Goal: Task Accomplishment & Management: Manage account settings

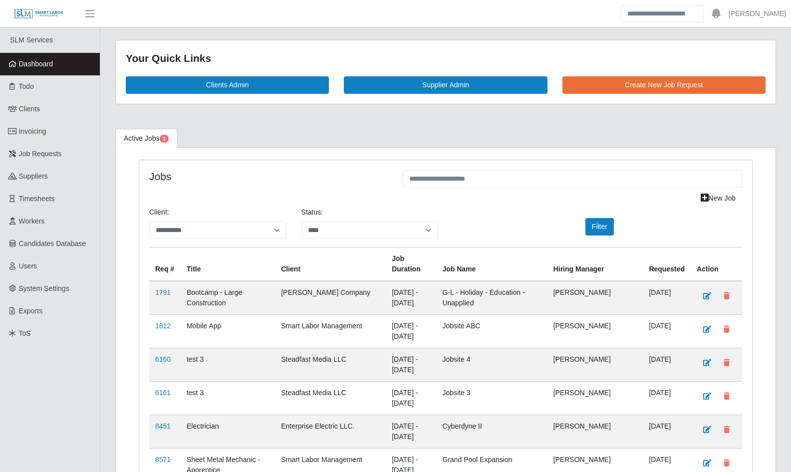
select select "****"
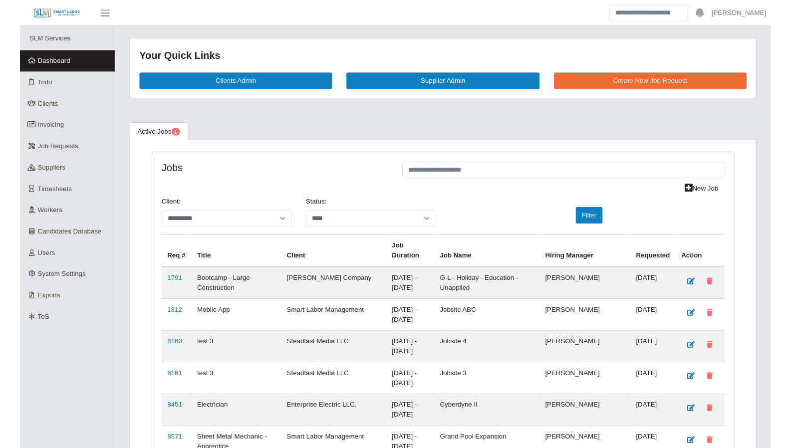
scroll to position [1549, 0]
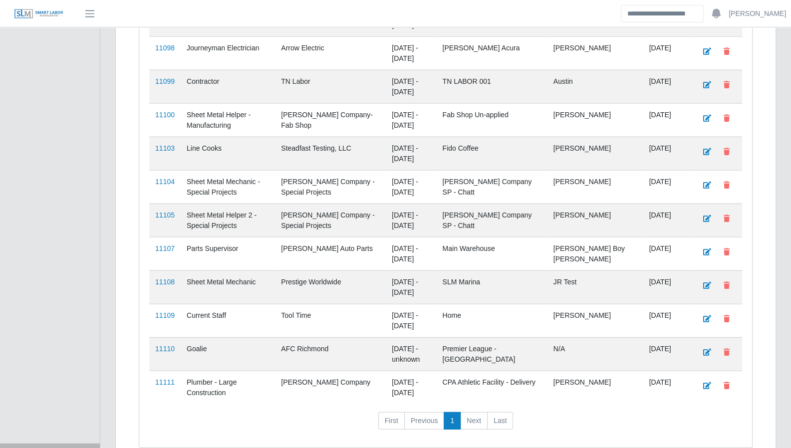
drag, startPoint x: 406, startPoint y: 179, endPoint x: 383, endPoint y: 175, distance: 23.8
click at [406, 179] on td "09/02/2025 - 09/02/2026" at bounding box center [411, 186] width 50 height 33
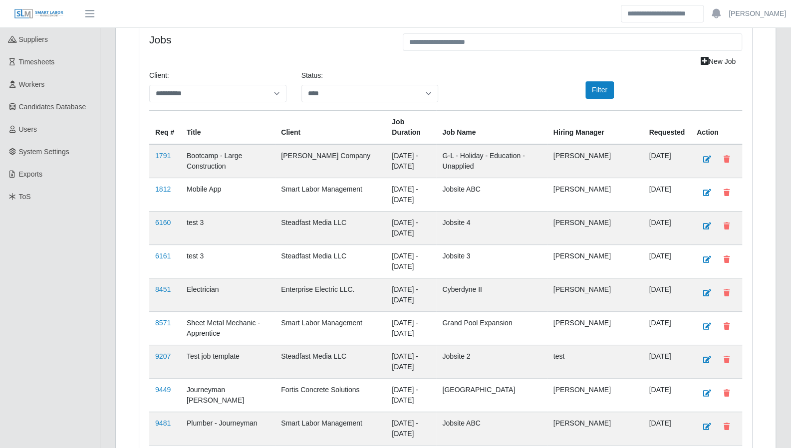
scroll to position [0, 0]
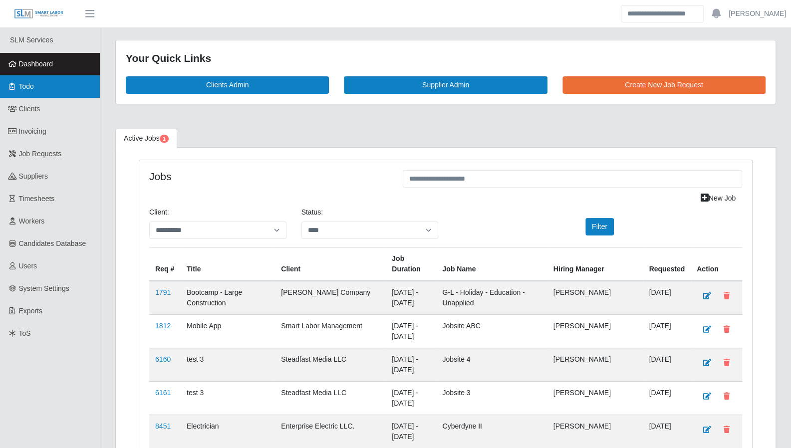
click at [14, 87] on icon at bounding box center [12, 86] width 9 height 7
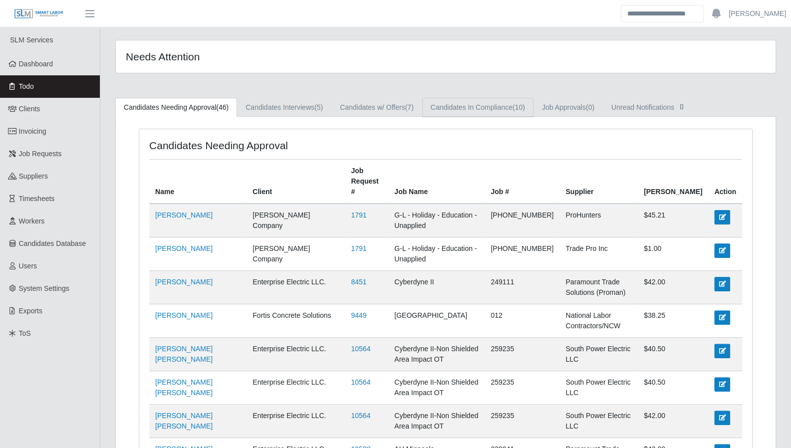
click at [457, 110] on link "Candidates In Compliance (10)" at bounding box center [477, 107] width 111 height 19
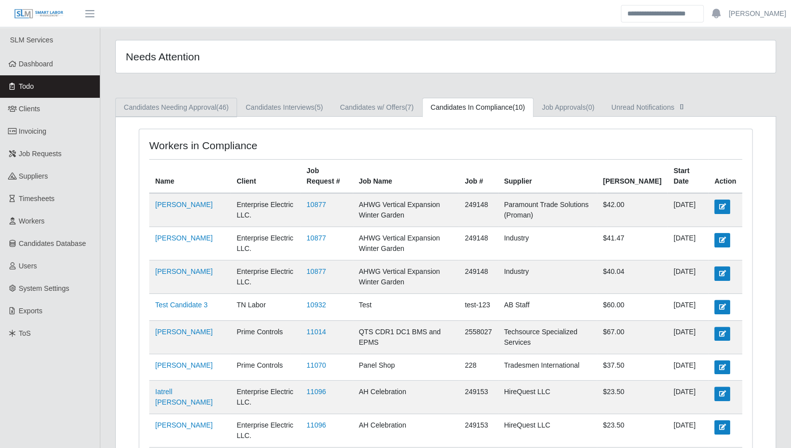
click at [170, 104] on link "Candidates Needing Approval (46)" at bounding box center [176, 107] width 122 height 19
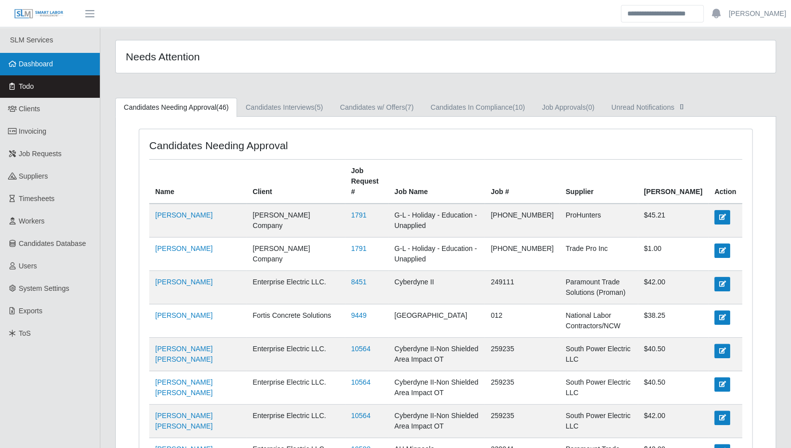
click at [34, 65] on span "Dashboard" at bounding box center [36, 64] width 34 height 8
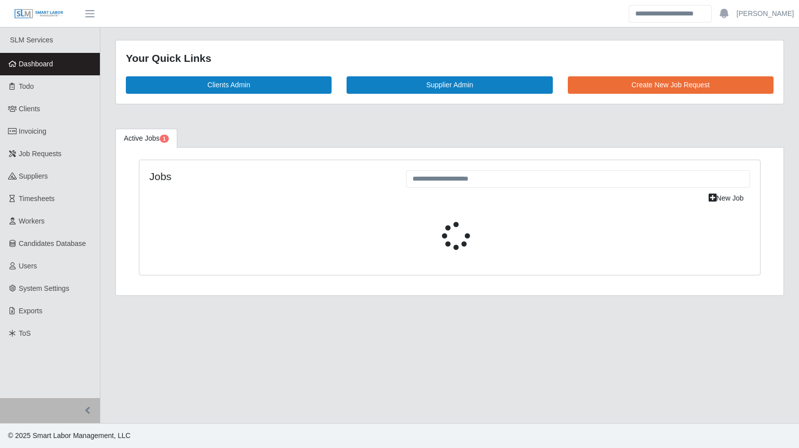
select select "****"
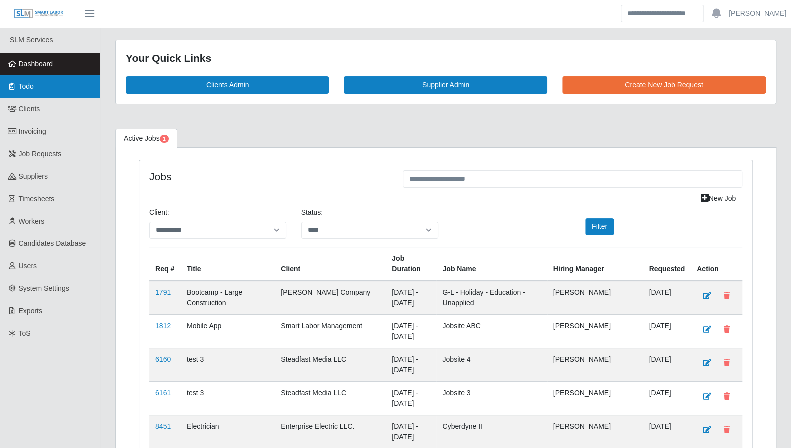
click at [46, 80] on link "Todo" at bounding box center [50, 86] width 100 height 22
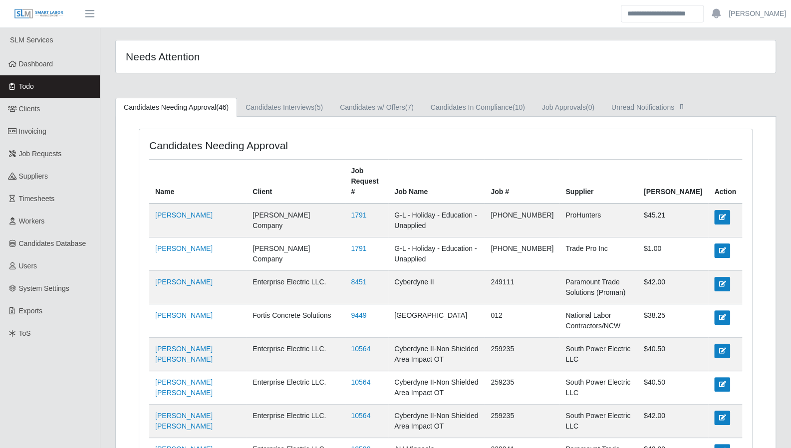
click at [595, 144] on div at bounding box center [572, 145] width 355 height 12
click at [51, 71] on link "Dashboard" at bounding box center [50, 64] width 100 height 22
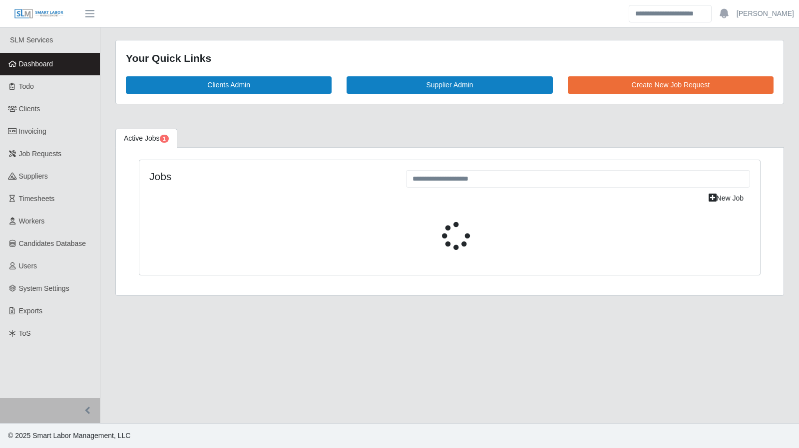
select select "****"
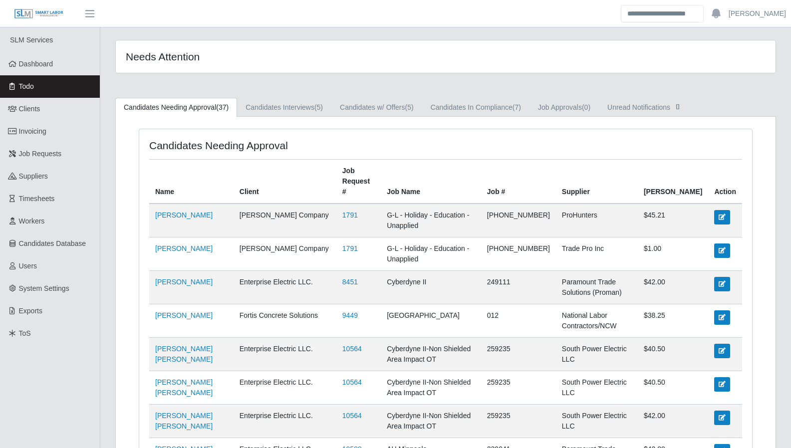
scroll to position [778, 0]
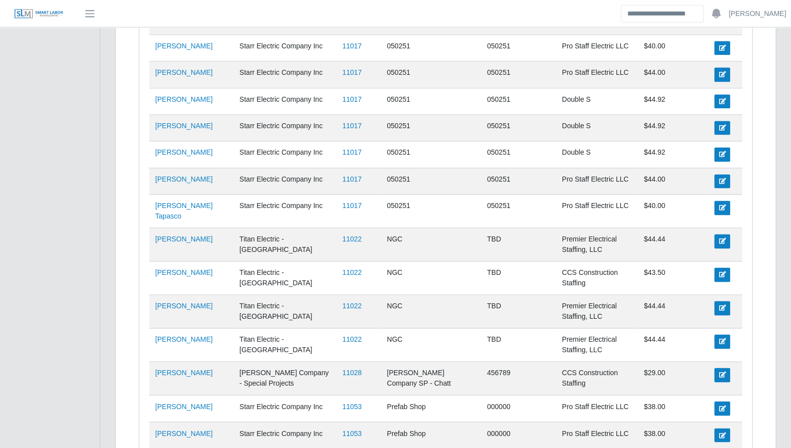
drag, startPoint x: 780, startPoint y: 325, endPoint x: 773, endPoint y: 326, distance: 7.1
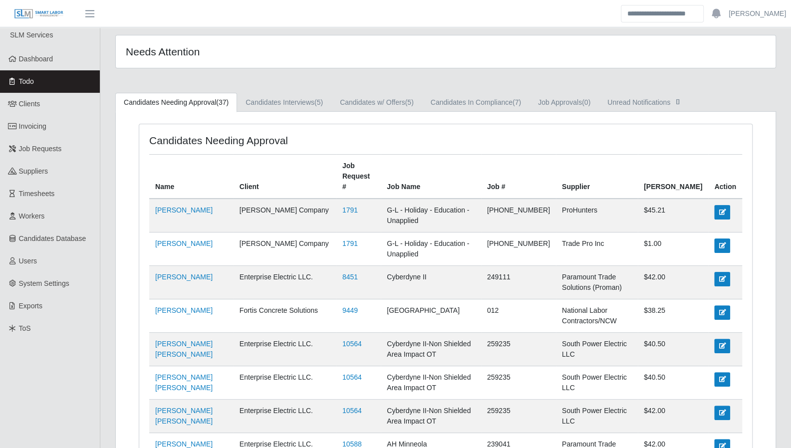
scroll to position [0, 0]
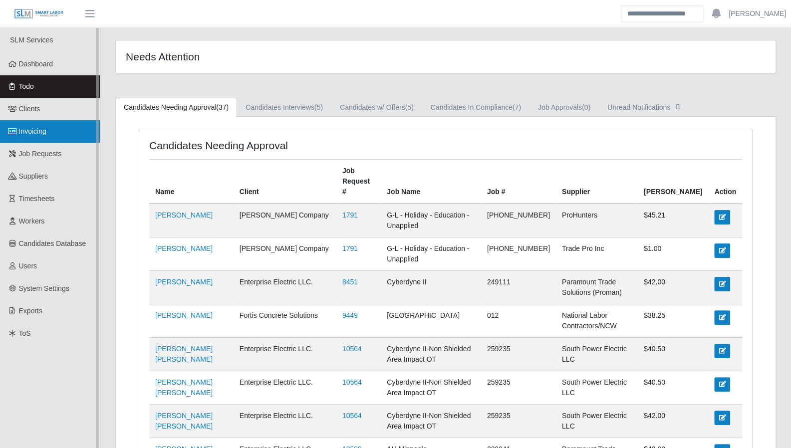
click at [25, 128] on span "Invoicing" at bounding box center [32, 131] width 27 height 8
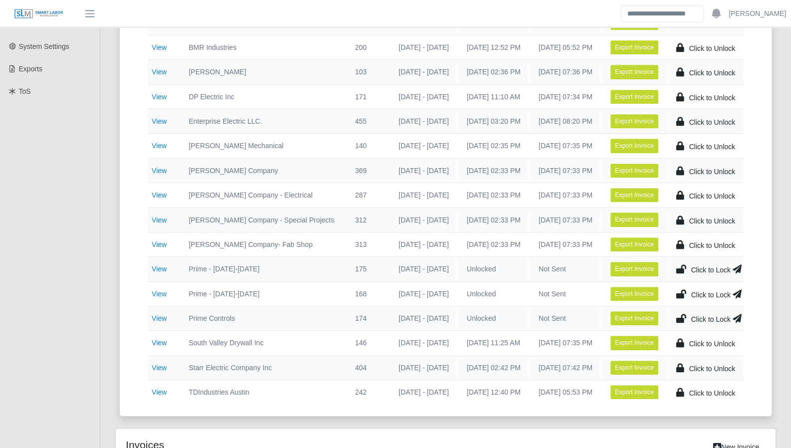
scroll to position [264, 0]
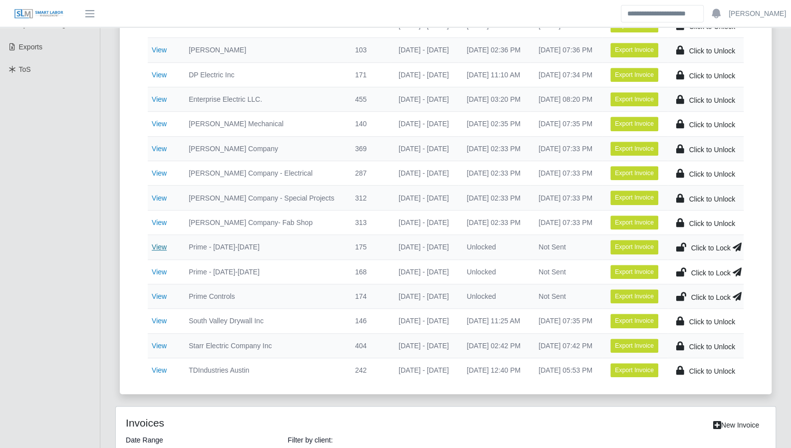
click at [158, 244] on link "View" at bounding box center [159, 247] width 15 height 8
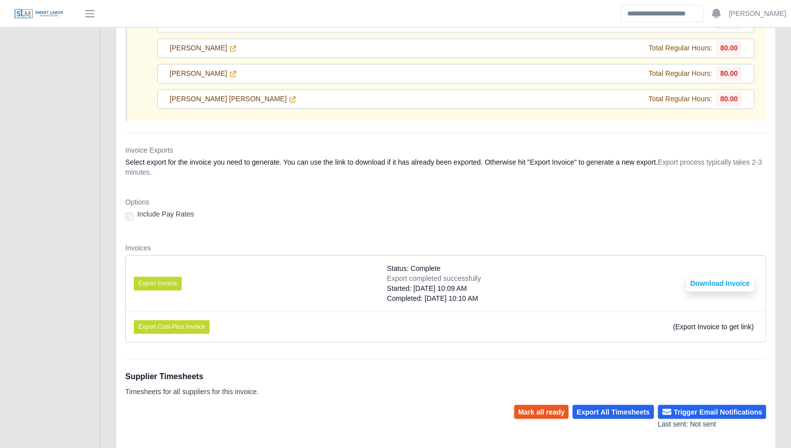
scroll to position [5590, 0]
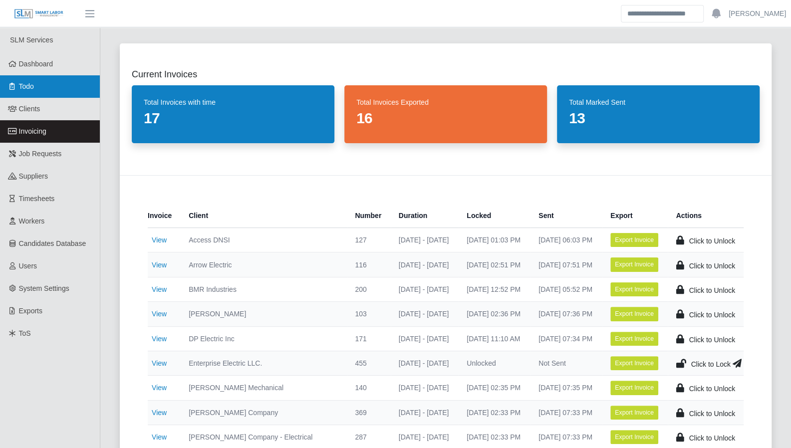
click at [32, 84] on span "Todo" at bounding box center [26, 86] width 15 height 8
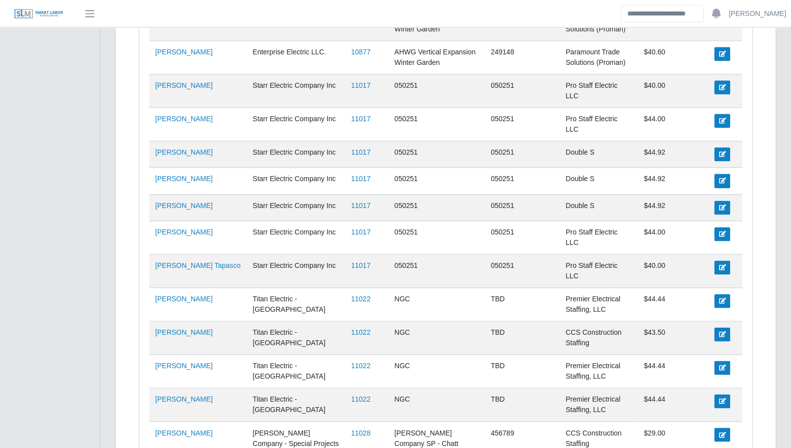
scroll to position [771, 0]
click at [188, 262] on link "[PERSON_NAME] Tapasco" at bounding box center [197, 266] width 85 height 8
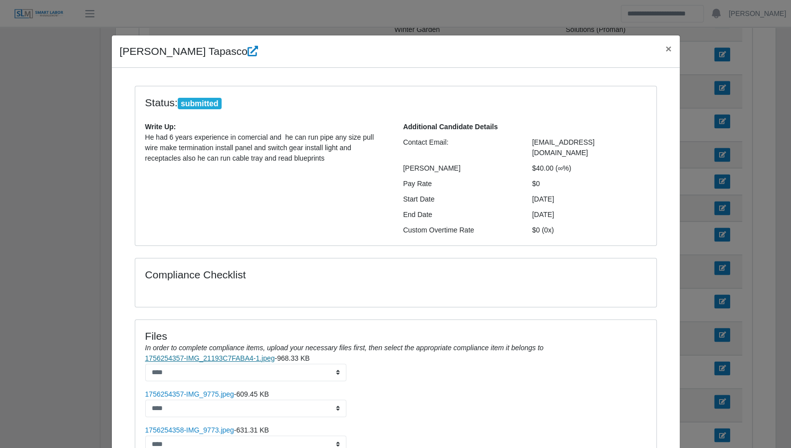
scroll to position [83, 0]
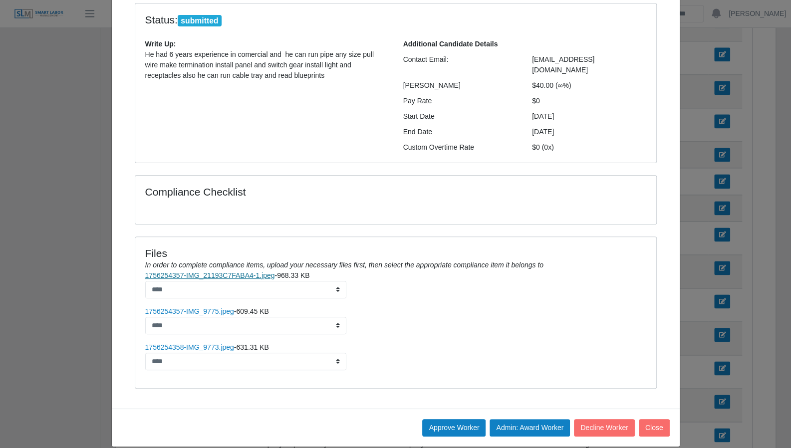
click at [239, 272] on link "1756254357-IMG_21193C7FABA4-1.jpeg" at bounding box center [210, 276] width 130 height 8
click at [206, 308] on link "1756254357-IMG_9775.jpeg" at bounding box center [189, 312] width 89 height 8
click at [651, 419] on button "Close" at bounding box center [654, 427] width 31 height 17
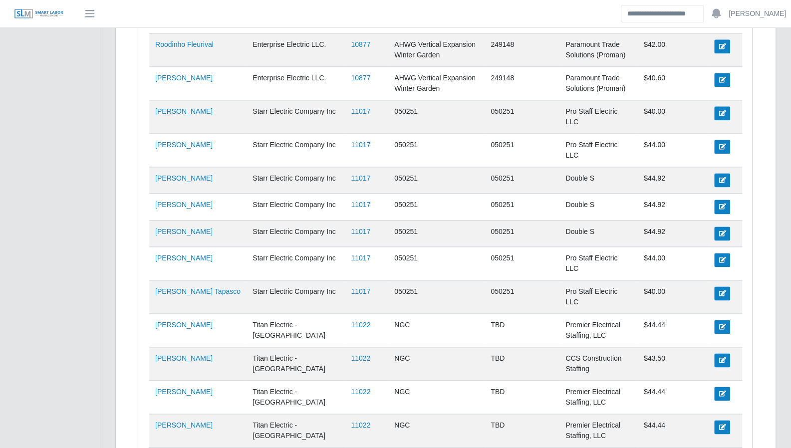
scroll to position [748, 0]
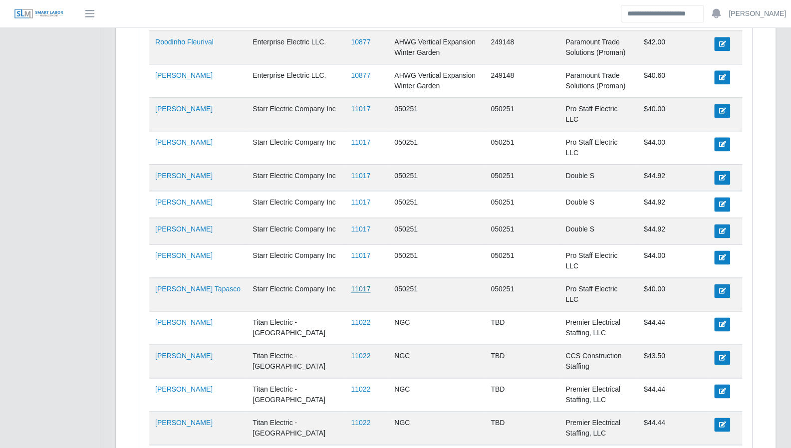
click at [351, 285] on link "11017" at bounding box center [360, 289] width 19 height 8
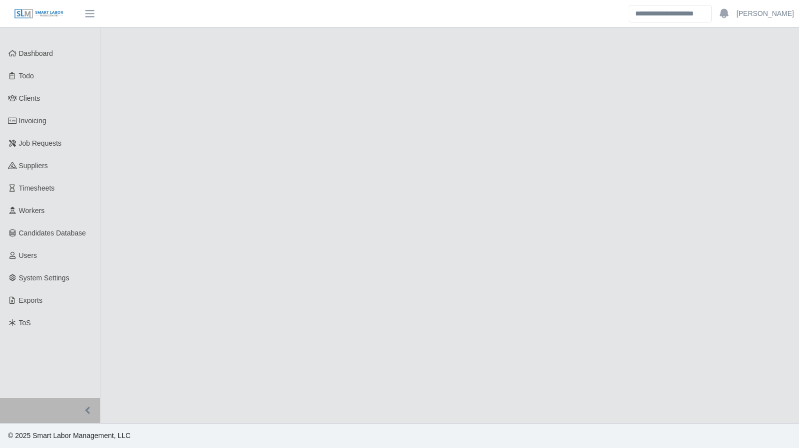
select select "****"
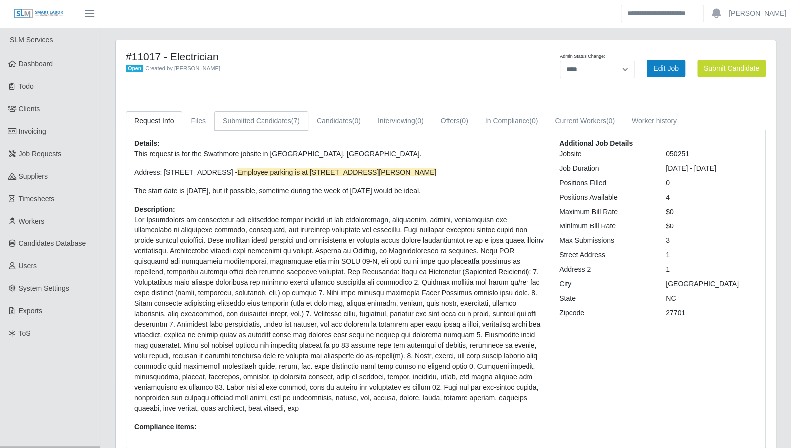
click at [258, 122] on link "Submitted Candidates (7)" at bounding box center [261, 120] width 94 height 19
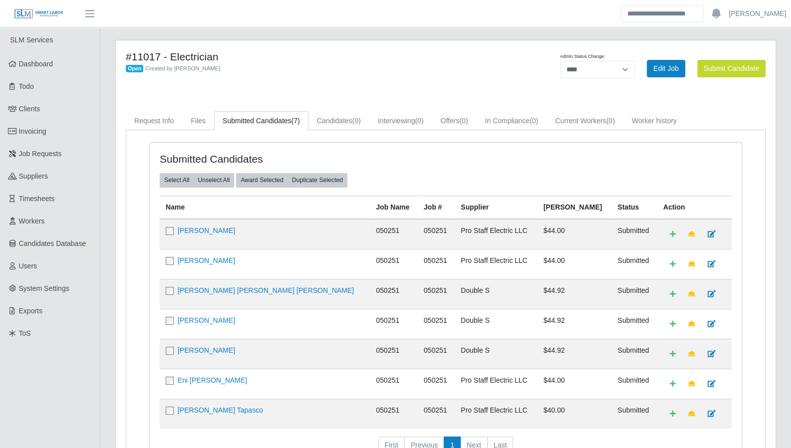
click at [781, 272] on div "#11017 - Electrician Open Created by Mark Unrue Admin Status Change: ******* **…" at bounding box center [446, 278] width 676 height 476
click at [67, 74] on link "Dashboard" at bounding box center [50, 64] width 100 height 22
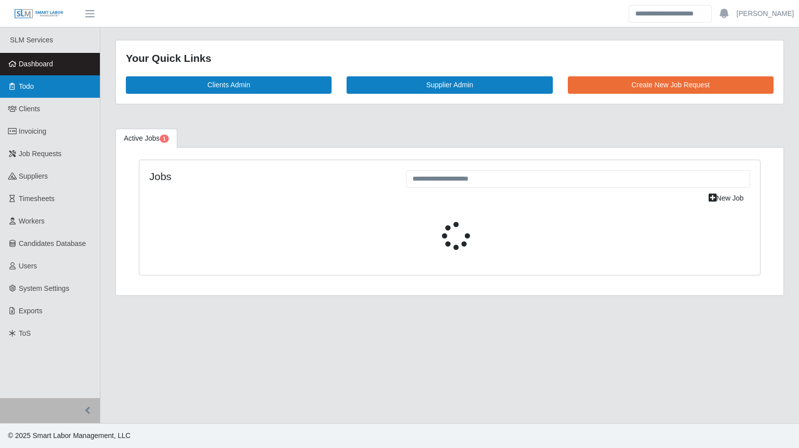
select select "****"
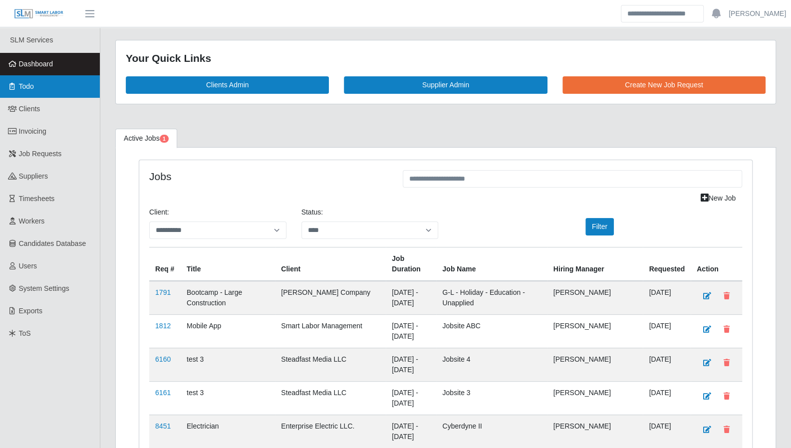
click at [75, 89] on link "Todo" at bounding box center [50, 86] width 100 height 22
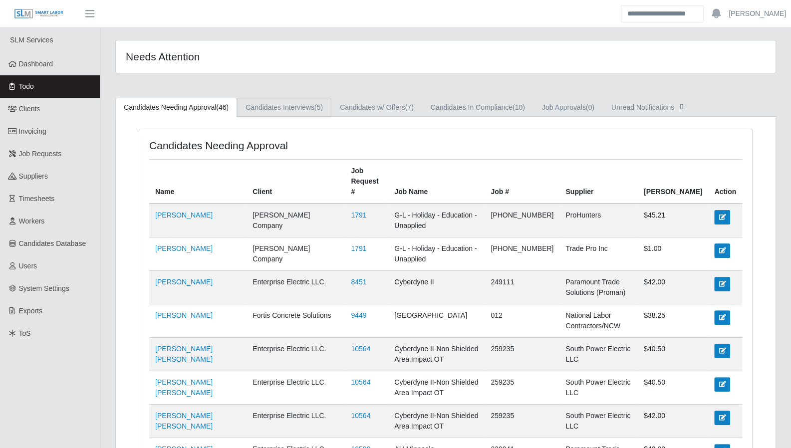
click at [301, 108] on link "Candidates Interviews (5)" at bounding box center [284, 107] width 94 height 19
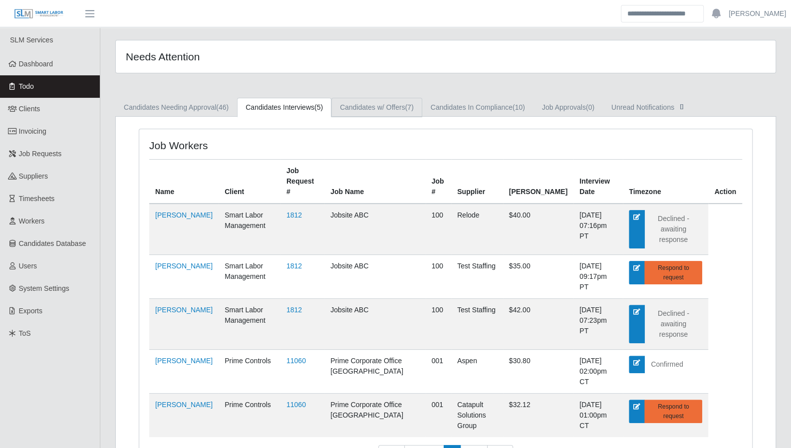
click at [366, 107] on link "Candidates w/ Offers (7)" at bounding box center [377, 107] width 91 height 19
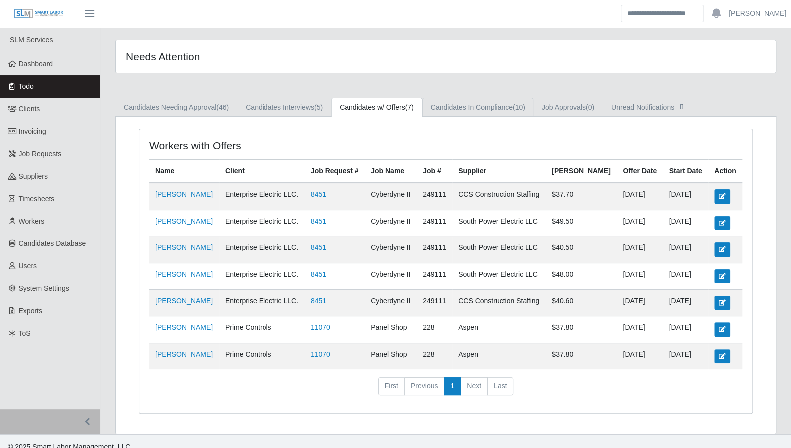
click at [446, 109] on link "Candidates In Compliance (10)" at bounding box center [477, 107] width 111 height 19
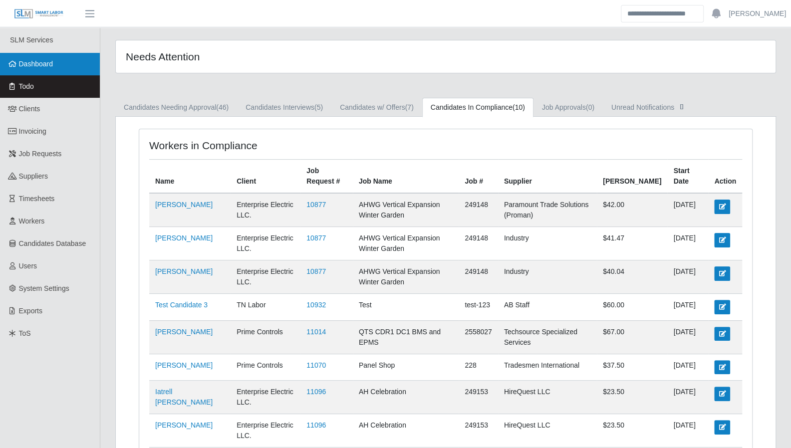
click at [42, 67] on span "Dashboard" at bounding box center [36, 64] width 34 height 8
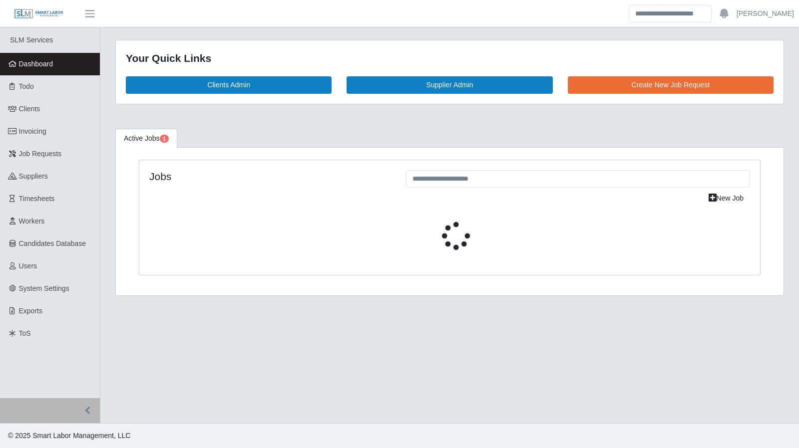
select select "****"
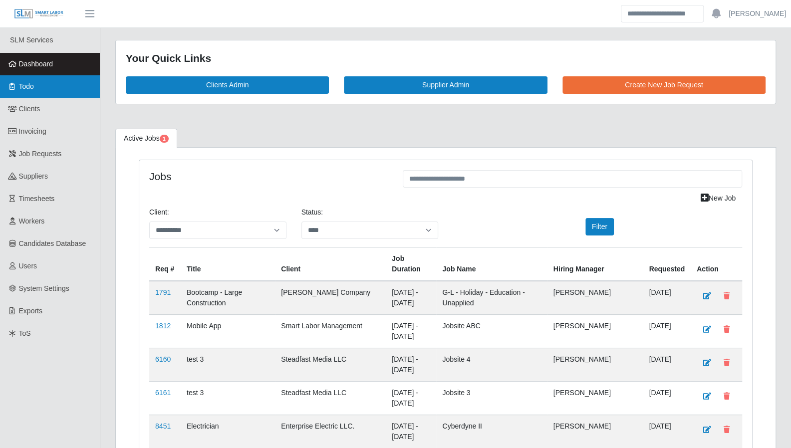
click at [14, 89] on icon at bounding box center [12, 86] width 9 height 7
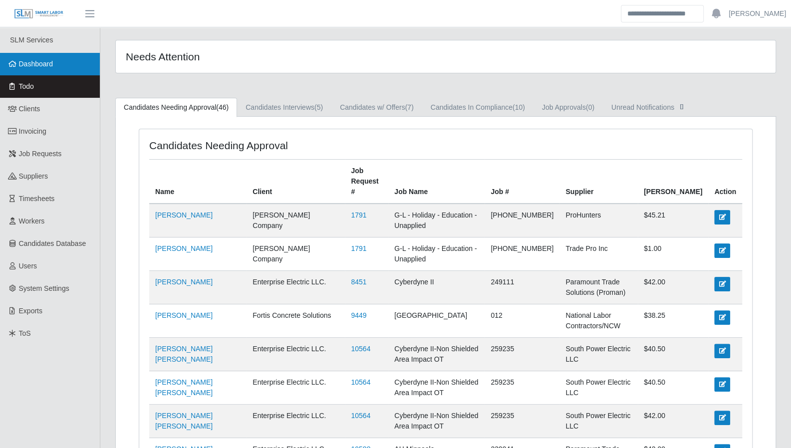
click at [51, 72] on link "Dashboard" at bounding box center [50, 64] width 100 height 22
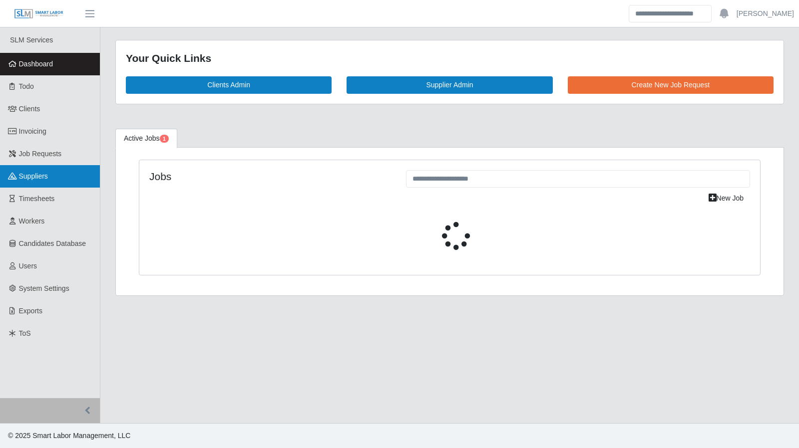
select select "****"
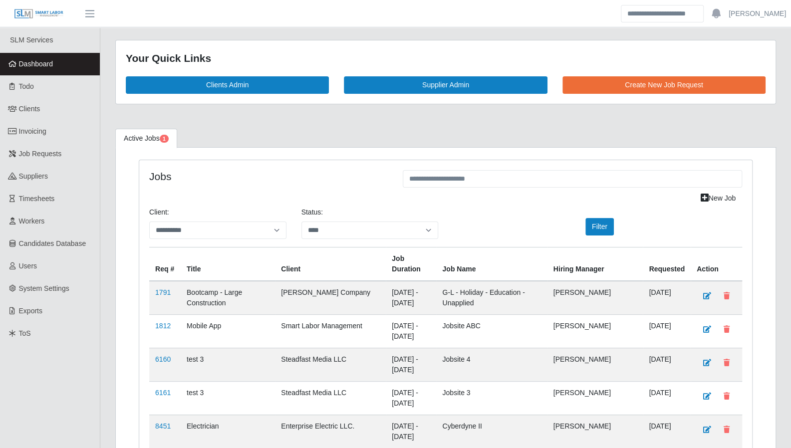
drag, startPoint x: 34, startPoint y: 87, endPoint x: 139, endPoint y: 119, distance: 109.5
click at [34, 87] on span "Todo" at bounding box center [26, 86] width 15 height 8
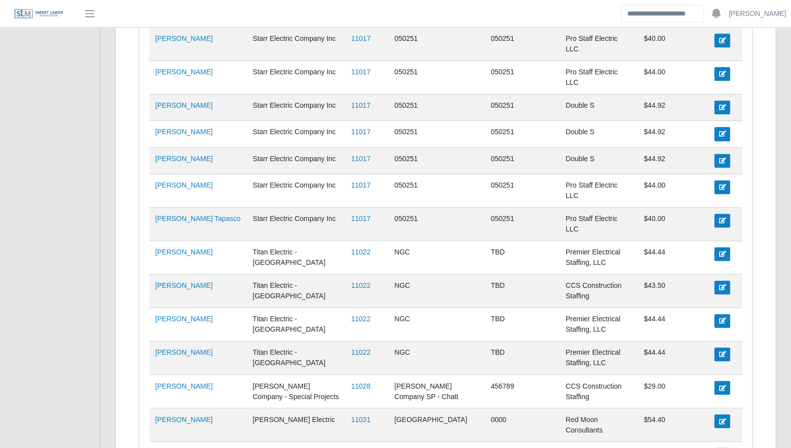
scroll to position [818, 0]
click at [351, 216] on link "11017" at bounding box center [360, 219] width 19 height 8
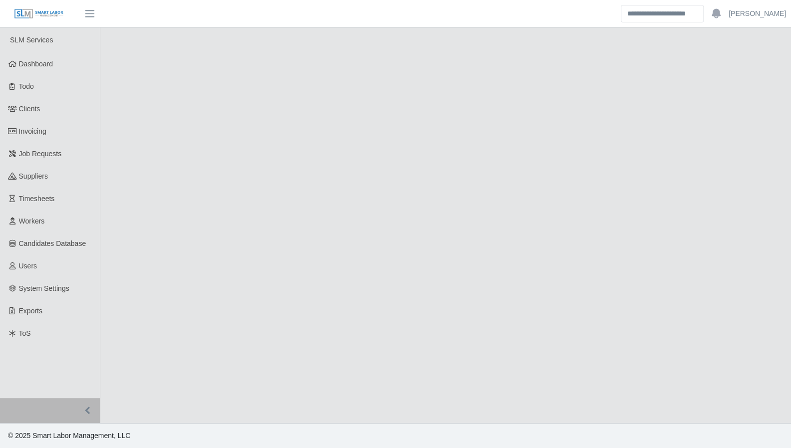
select select "****"
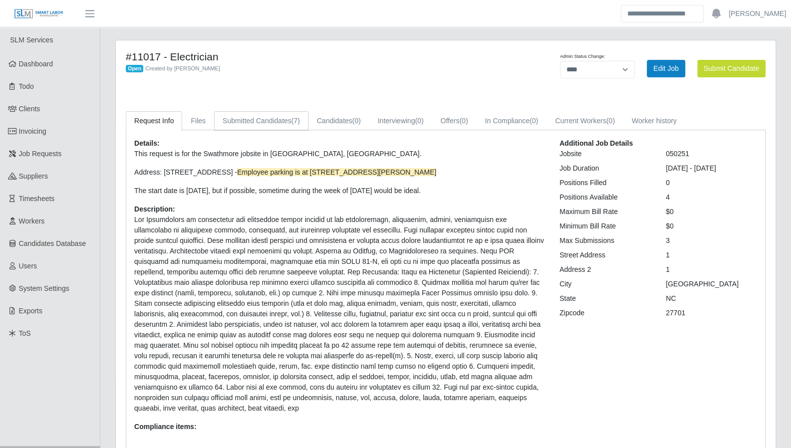
click at [252, 123] on link "Submitted Candidates (7)" at bounding box center [261, 120] width 94 height 19
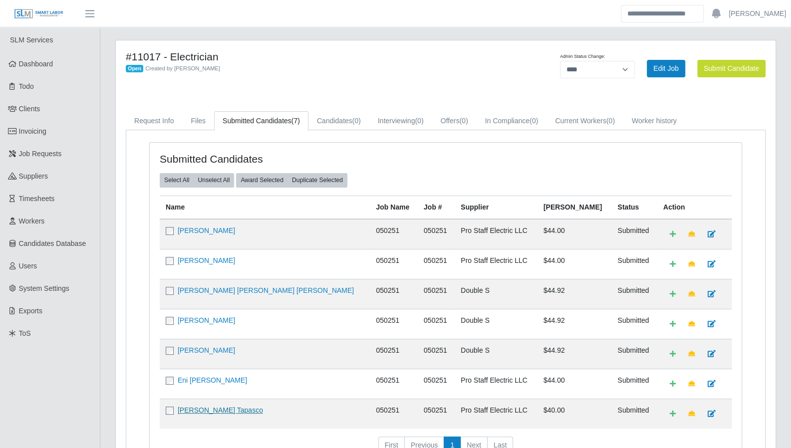
click at [221, 407] on link "Emerson Diaz Tapasco" at bounding box center [220, 410] width 85 height 8
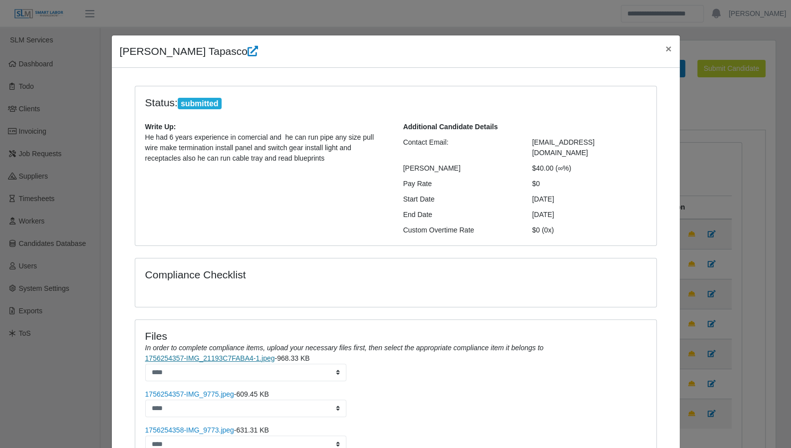
scroll to position [155, 0]
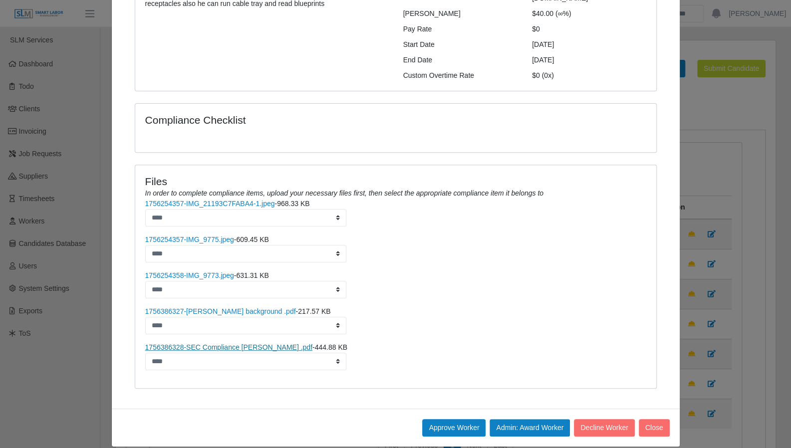
click at [214, 343] on link "1756386328-SEC Compliance Emerson .pdf" at bounding box center [228, 347] width 167 height 8
click at [655, 419] on button "Close" at bounding box center [654, 427] width 31 height 17
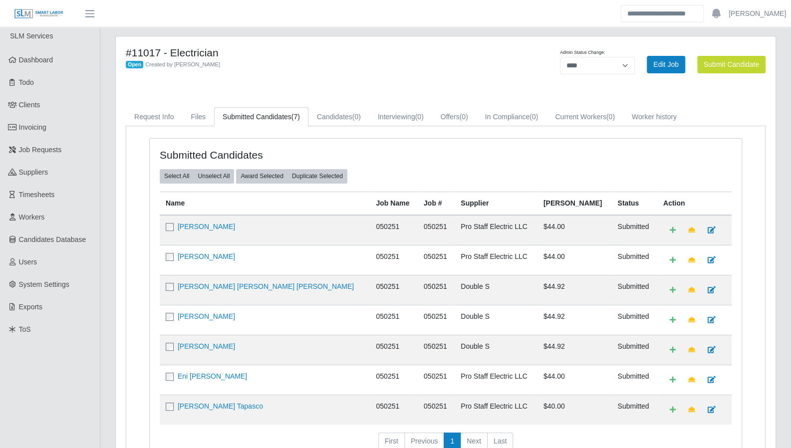
scroll to position [0, 0]
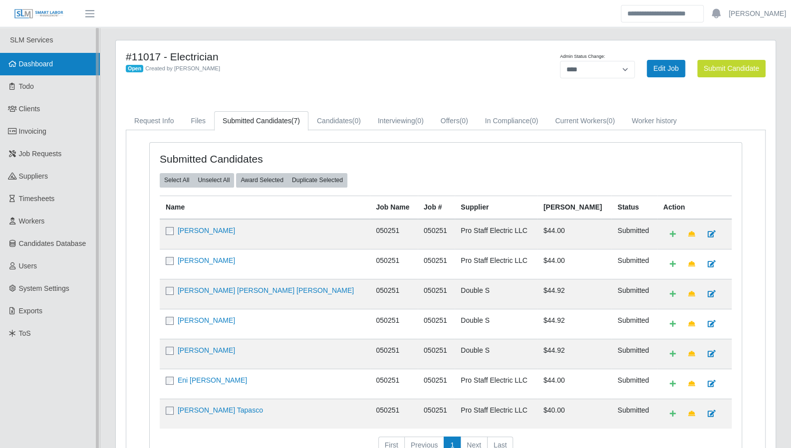
click at [49, 68] on link "Dashboard" at bounding box center [50, 64] width 100 height 22
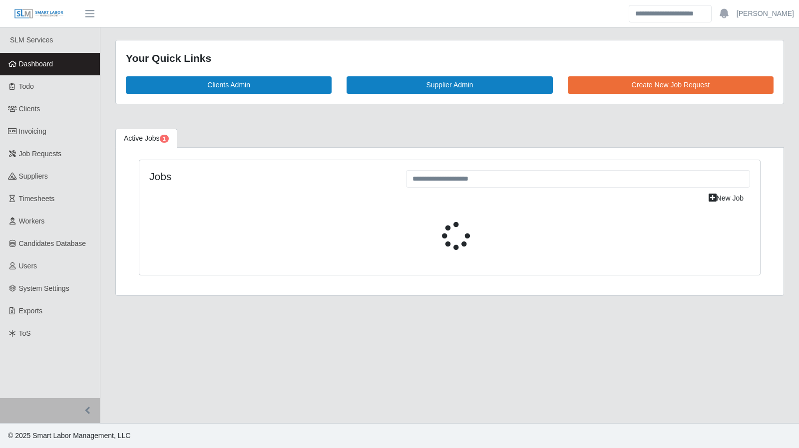
select select "****"
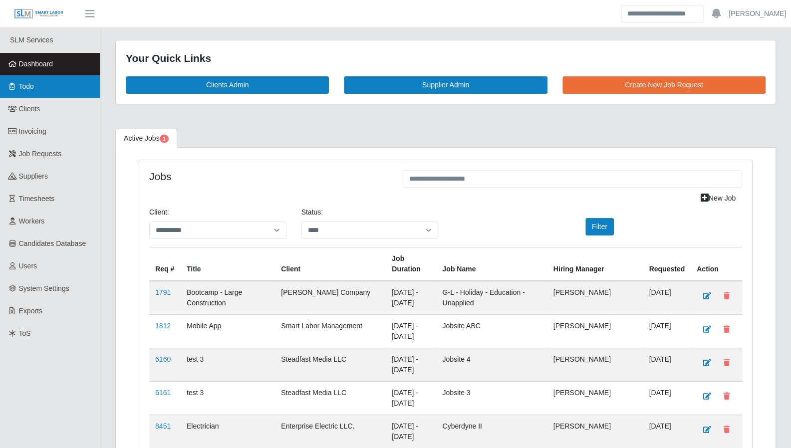
click at [39, 90] on link "Todo" at bounding box center [50, 86] width 100 height 22
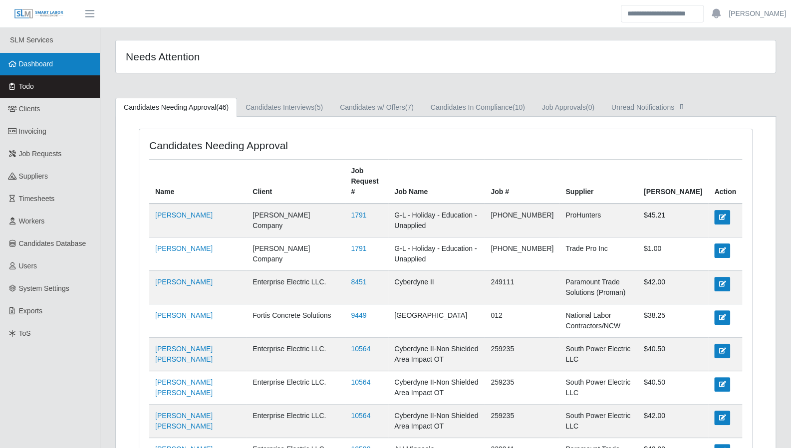
click at [39, 56] on link "Dashboard" at bounding box center [50, 64] width 100 height 22
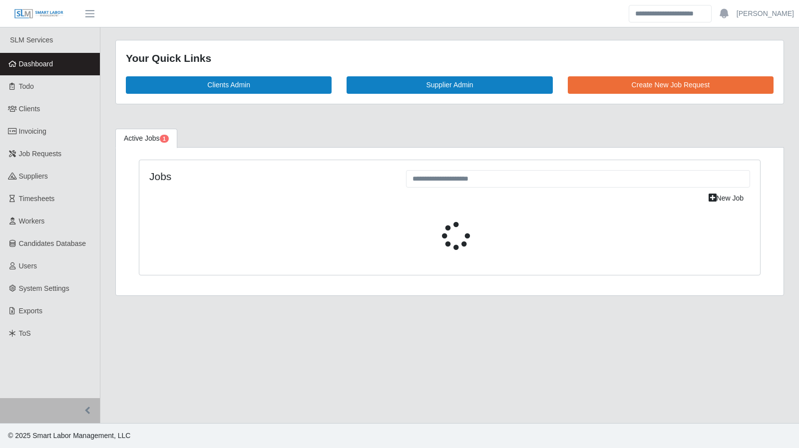
select select "****"
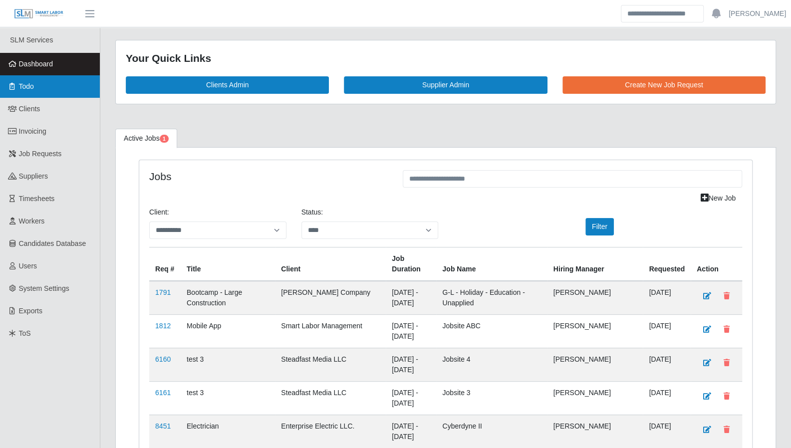
click at [53, 92] on link "Todo" at bounding box center [50, 86] width 100 height 22
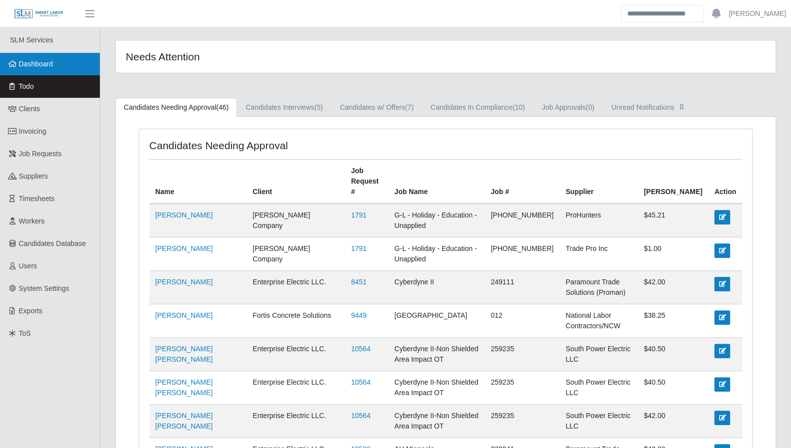
click at [65, 56] on link "Dashboard" at bounding box center [50, 64] width 100 height 22
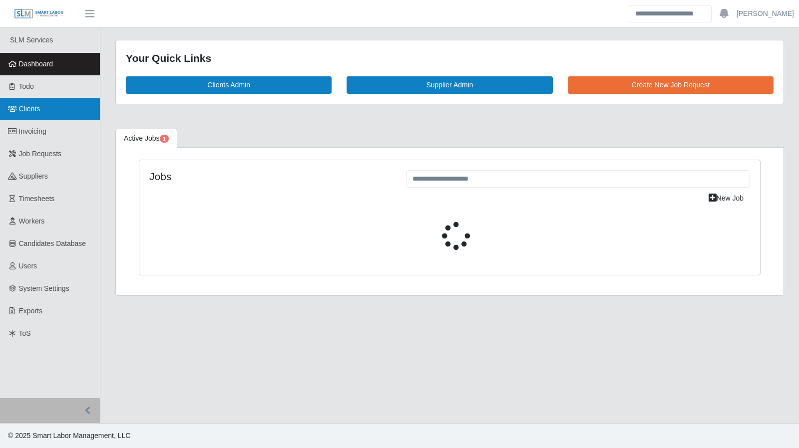
select select "****"
